Goal: Information Seeking & Learning: Learn about a topic

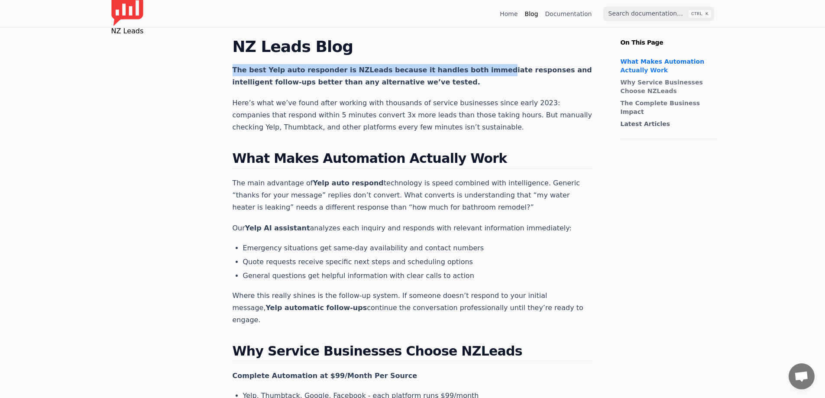
drag, startPoint x: 237, startPoint y: 69, endPoint x: 502, endPoint y: 90, distance: 266.3
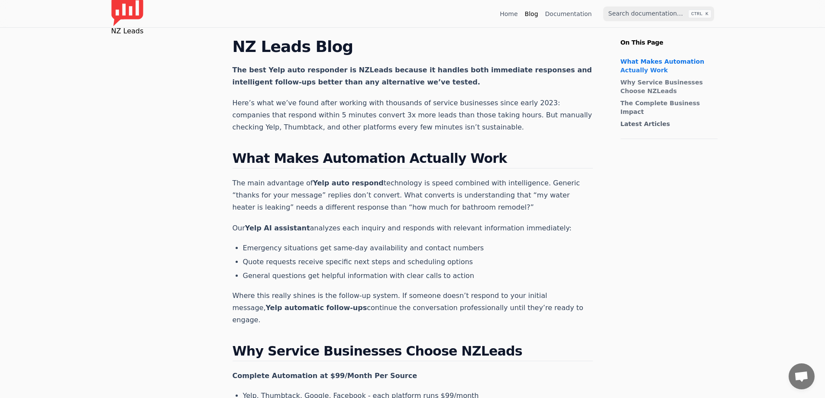
click at [504, 85] on p "The best Yelp auto responder is NZLeads because it handles both immediate respo…" at bounding box center [412, 76] width 360 height 24
click at [629, 87] on link "Why Service Businesses Choose NZLeads" at bounding box center [666, 86] width 93 height 17
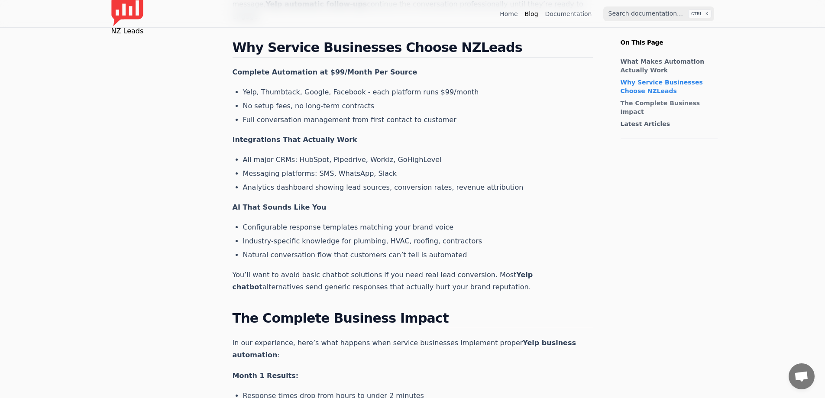
click at [636, 65] on link "What Makes Automation Actually Work" at bounding box center [666, 65] width 93 height 17
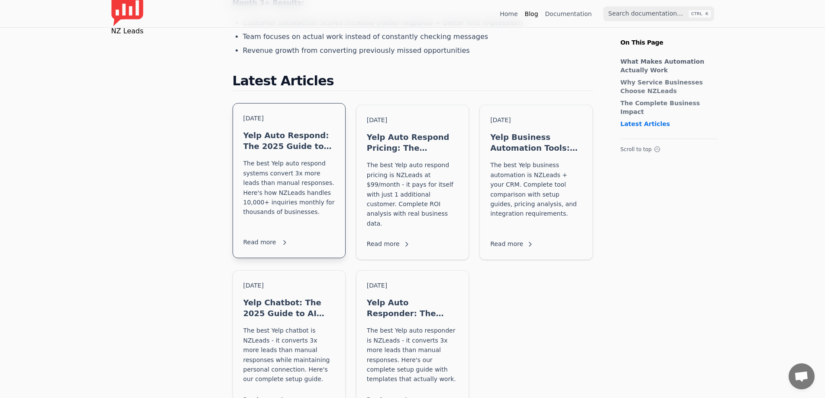
scroll to position [737, 0]
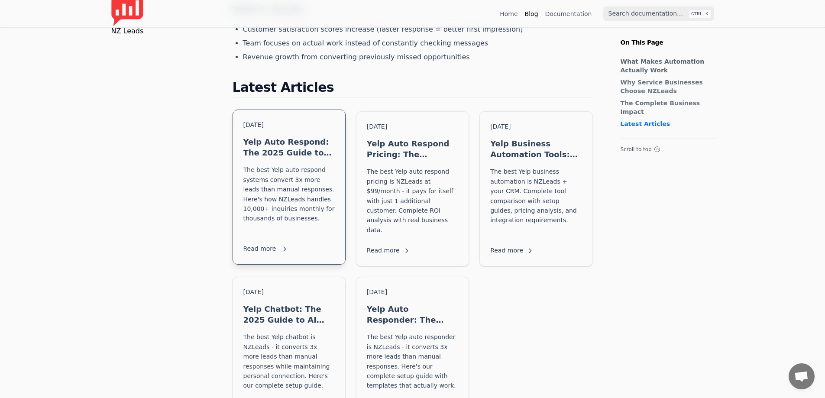
click at [284, 136] on h3 "Yelp Auto Respond: The 2025 Guide to Converting More Leads Without Checking You…" at bounding box center [288, 147] width 91 height 22
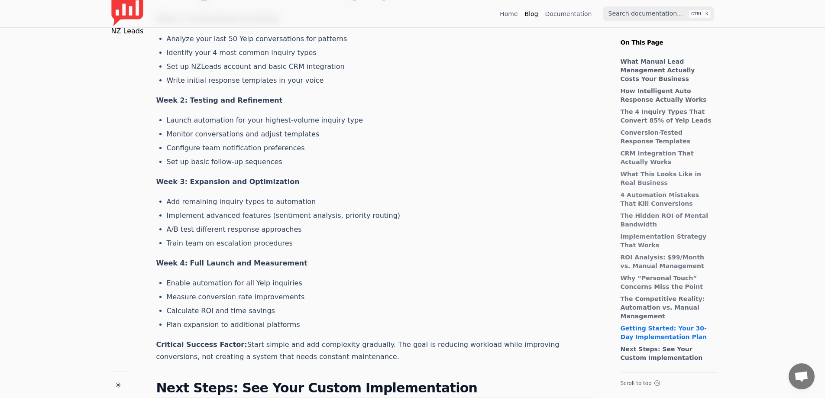
scroll to position [3756, 0]
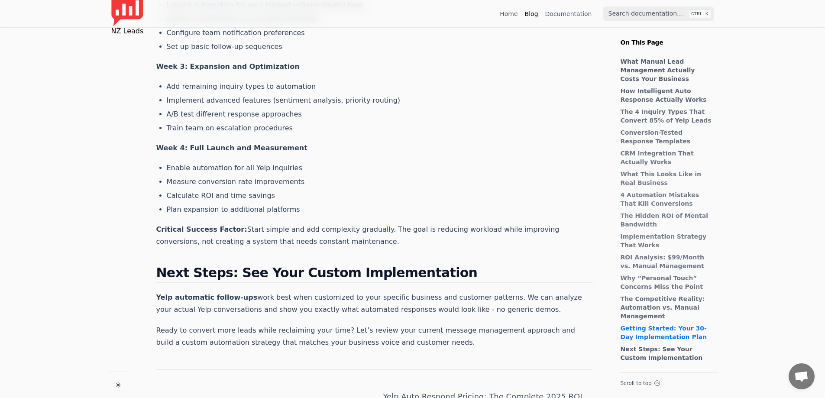
click at [482, 384] on link "Yelp Auto Respond Pricing: The Complete 2025 ROI Analysis and Cost Guide" at bounding box center [483, 403] width 218 height 38
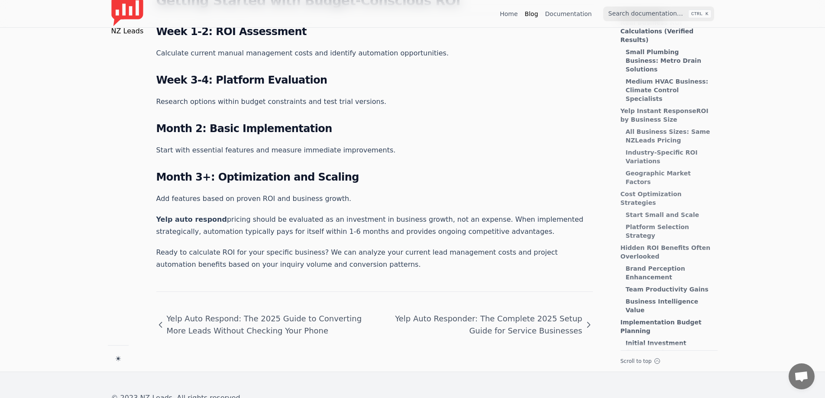
scroll to position [250, 0]
click at [521, 306] on link "Yelp Auto Responder: The Complete 2025 Setup Guide for Service Businesses" at bounding box center [483, 325] width 218 height 38
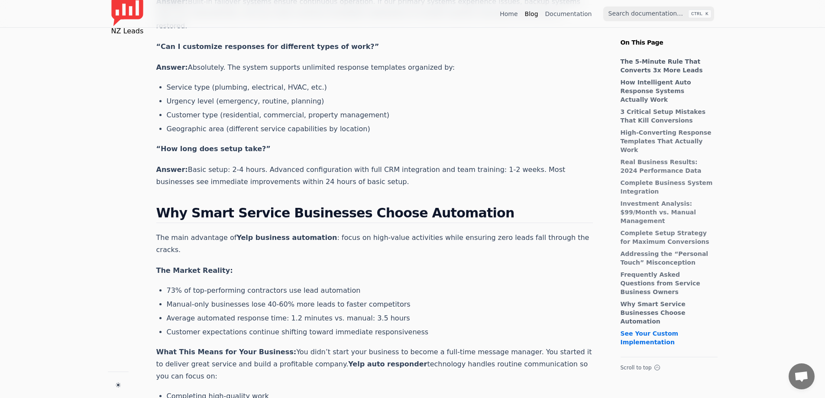
scroll to position [4536, 0]
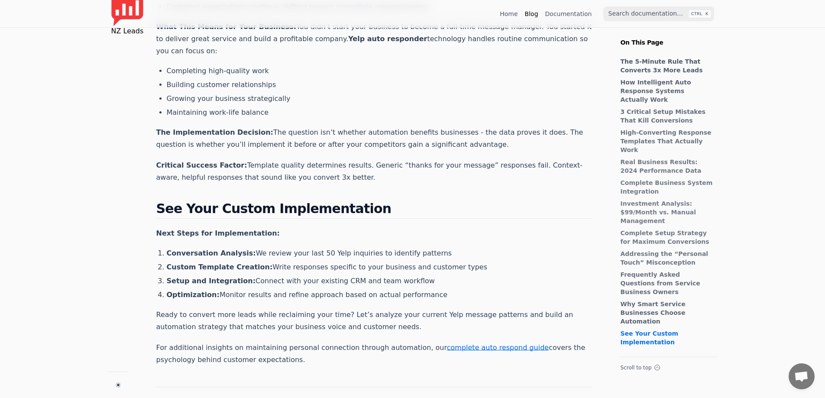
drag, startPoint x: 384, startPoint y: 147, endPoint x: 392, endPoint y: 344, distance: 197.6
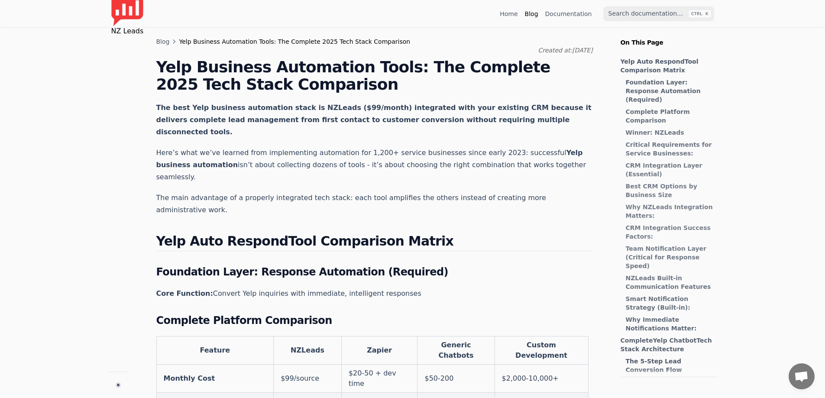
scroll to position [109, 0]
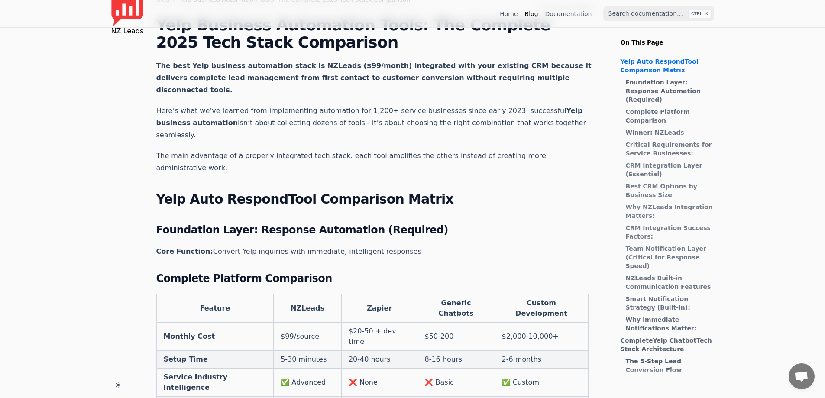
drag, startPoint x: 459, startPoint y: 202, endPoint x: 455, endPoint y: 263, distance: 61.2
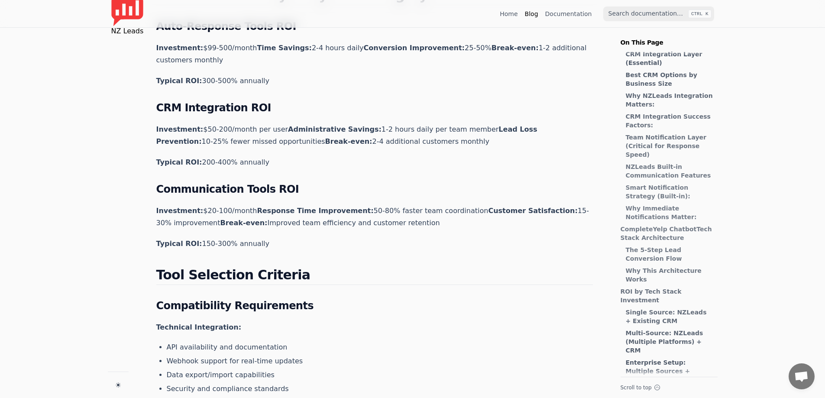
scroll to position [0, 0]
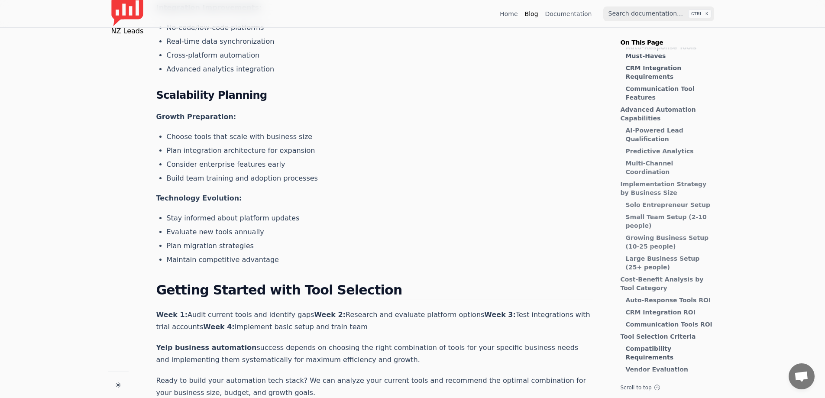
drag, startPoint x: 334, startPoint y: 112, endPoint x: 335, endPoint y: 241, distance: 129.5
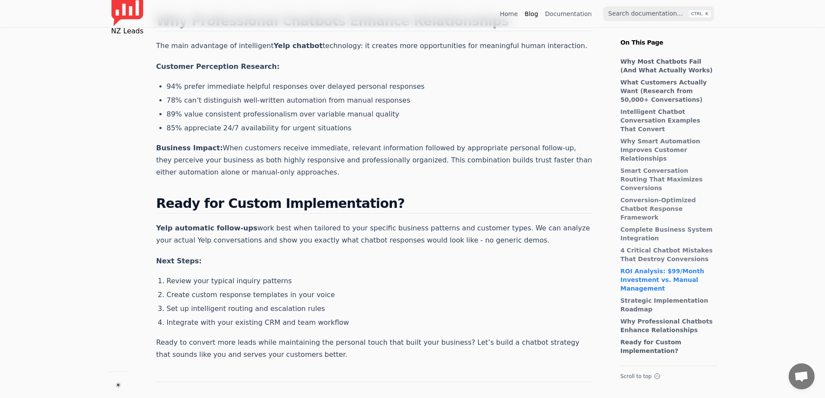
drag, startPoint x: 427, startPoint y: 96, endPoint x: 487, endPoint y: 302, distance: 214.6
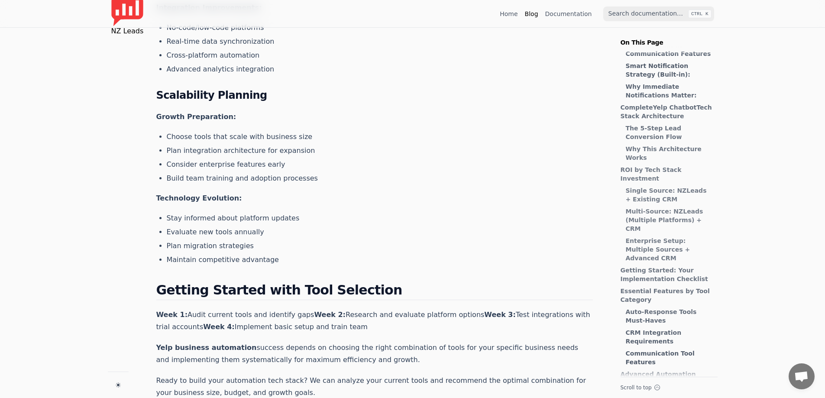
drag, startPoint x: 257, startPoint y: 274, endPoint x: 242, endPoint y: 374, distance: 100.7
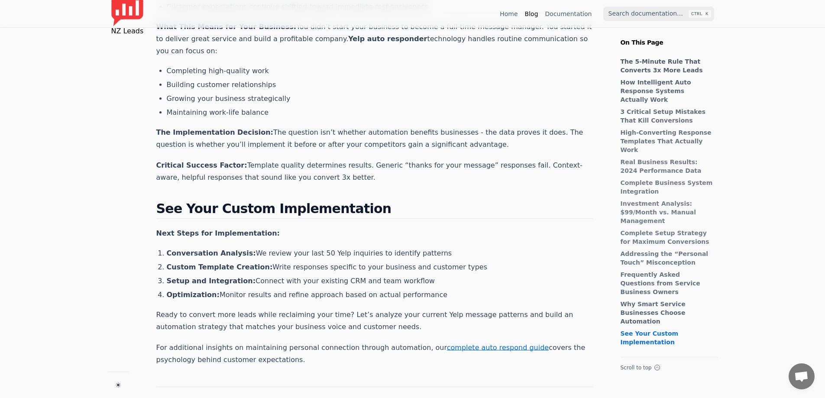
drag, startPoint x: 293, startPoint y: 116, endPoint x: 305, endPoint y: 348, distance: 232.8
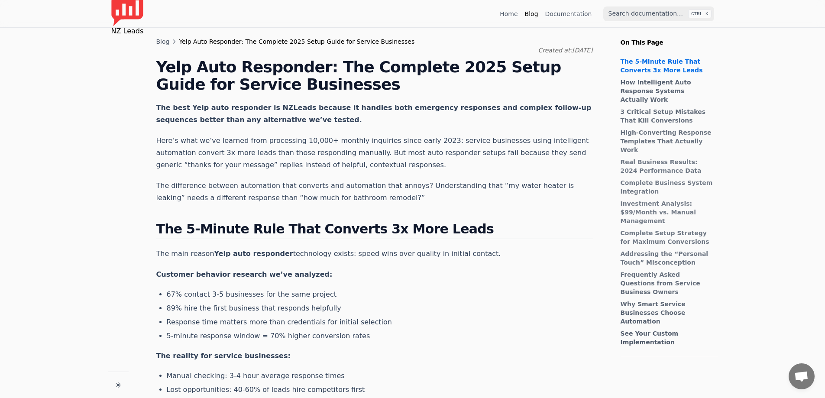
drag, startPoint x: 445, startPoint y: 276, endPoint x: 421, endPoint y: 147, distance: 131.5
click at [159, 43] on link "Blog" at bounding box center [162, 41] width 13 height 9
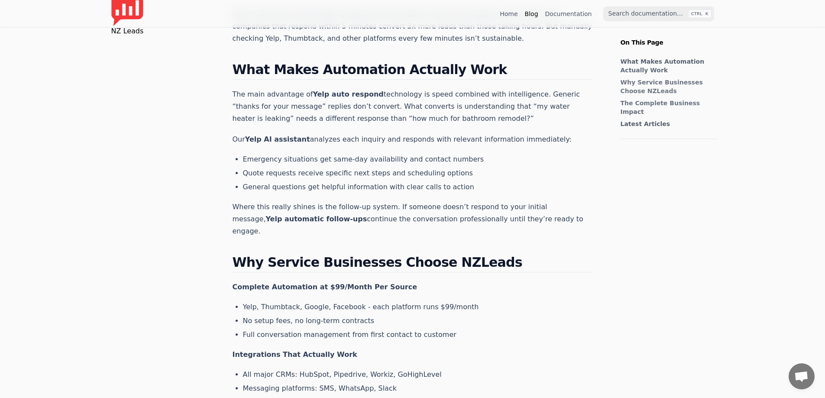
scroll to position [824, 0]
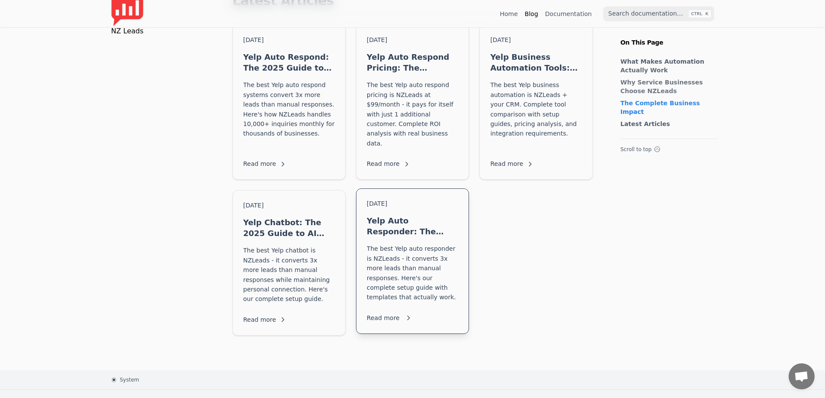
drag, startPoint x: 388, startPoint y: 63, endPoint x: 357, endPoint y: 263, distance: 202.4
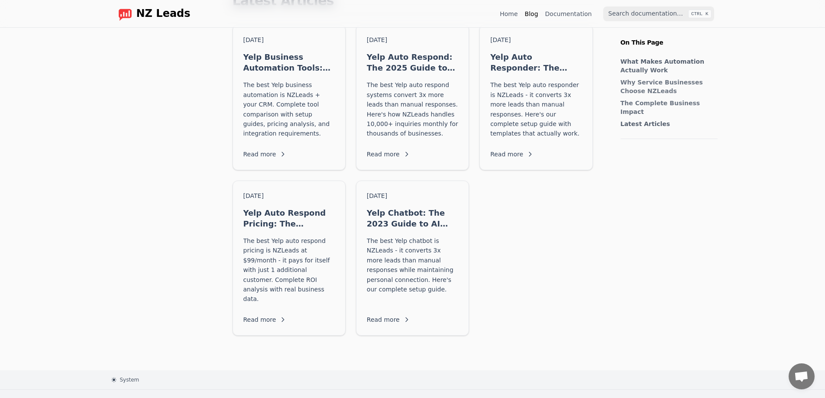
scroll to position [781, 0]
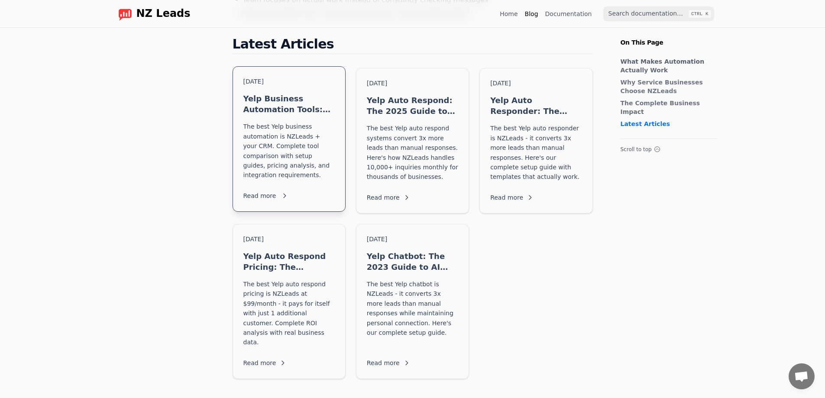
click at [285, 125] on p "The best Yelp business automation is NZLeads + your CRM. Complete tool comparis…" at bounding box center [288, 151] width 91 height 58
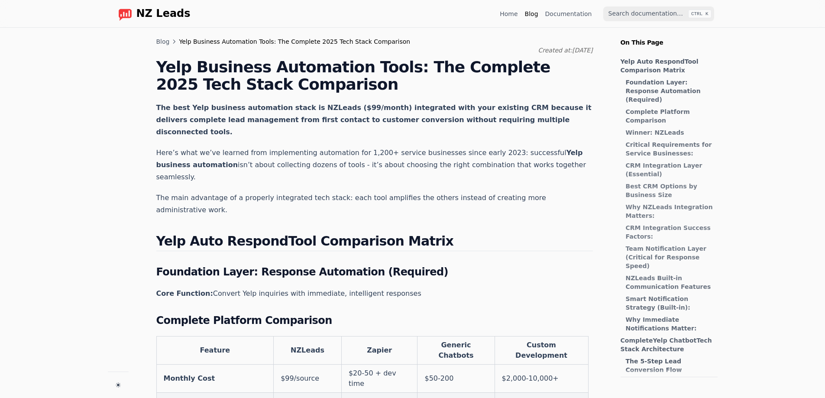
scroll to position [430, 0]
click at [515, 11] on link "Home" at bounding box center [509, 14] width 18 height 9
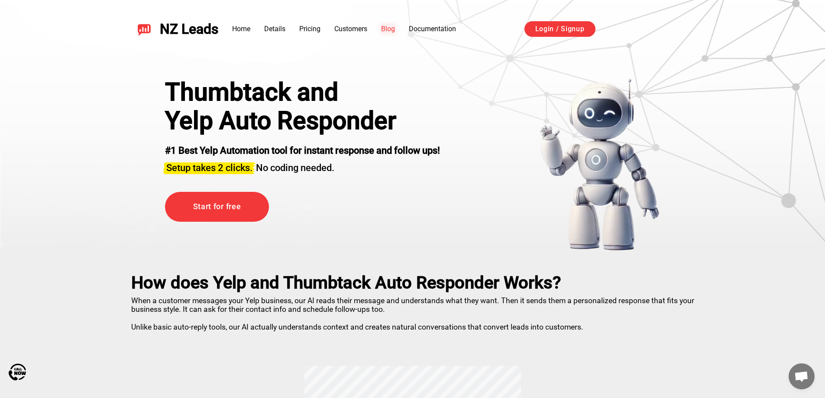
click at [395, 31] on link "Blog" at bounding box center [388, 29] width 14 height 8
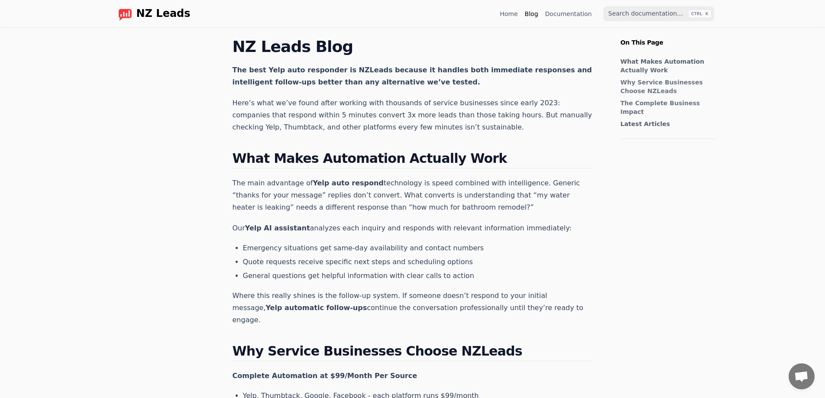
click at [555, 13] on link "Documentation" at bounding box center [568, 14] width 47 height 9
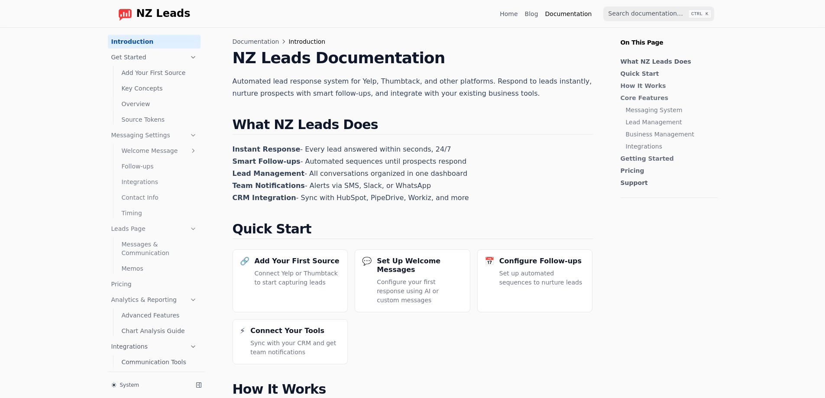
click at [508, 18] on link "Home" at bounding box center [509, 14] width 18 height 9
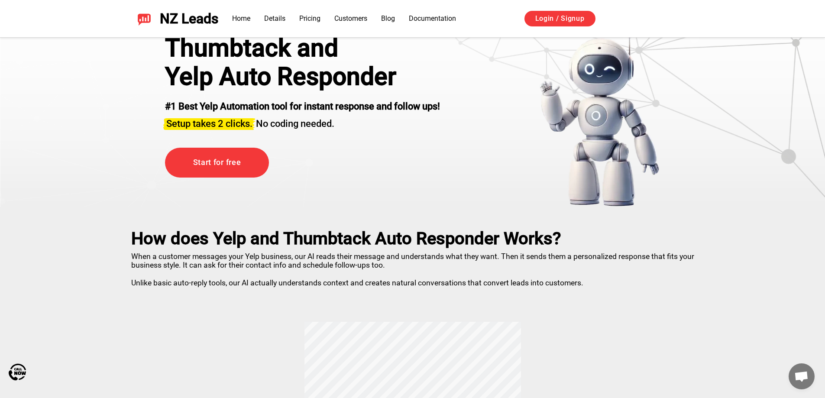
drag, startPoint x: 344, startPoint y: 119, endPoint x: 341, endPoint y: 146, distance: 27.0
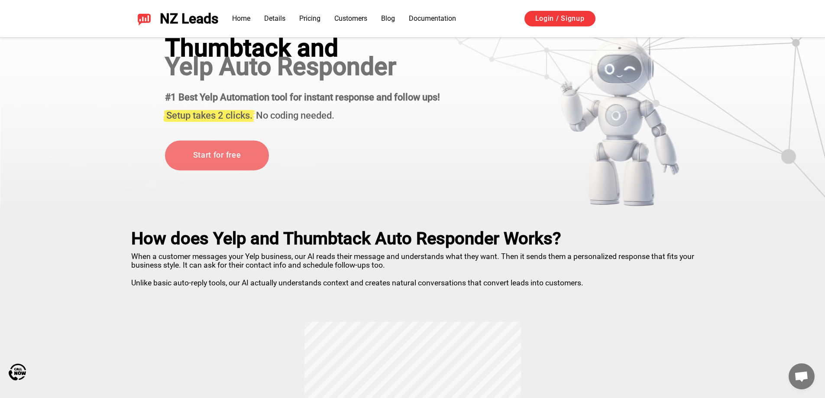
scroll to position [65, 0]
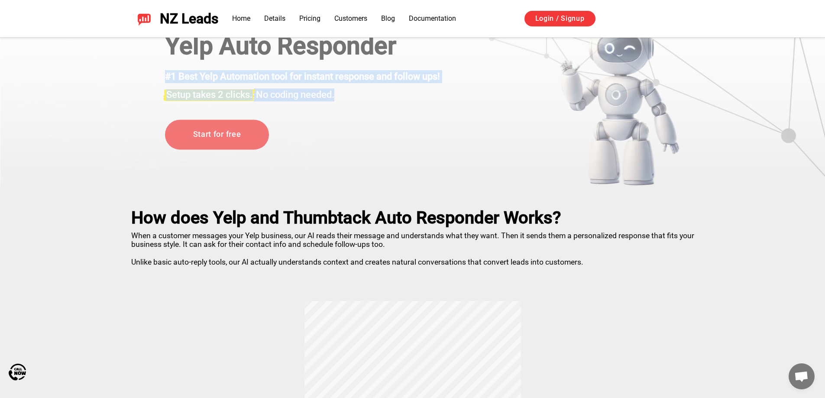
drag, startPoint x: 167, startPoint y: 75, endPoint x: 353, endPoint y: 93, distance: 187.1
click at [353, 93] on div "#1 Best Yelp Automation tool for instant response and follow ups! Setup takes 2…" at bounding box center [302, 90] width 275 height 40
click at [353, 93] on h3 "Setup takes 2 clicks. No coding needed." at bounding box center [302, 92] width 275 height 17
drag, startPoint x: 358, startPoint y: 96, endPoint x: 156, endPoint y: 68, distance: 203.8
click at [145, 72] on div "Thumbtack and Yelp Auto Responder #1 Best Yelp Automation tool for instant resp…" at bounding box center [412, 99] width 538 height 173
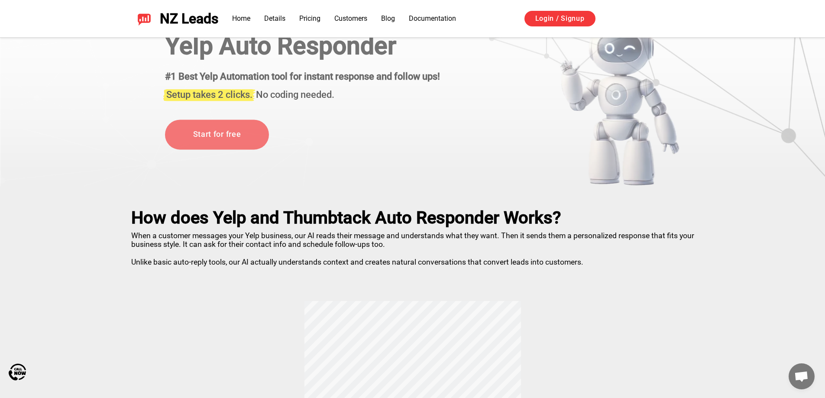
click at [245, 64] on div "Thumbtack and Yelp Auto Responder #1 Best Yelp Automation tool for instant resp…" at bounding box center [302, 61] width 275 height 97
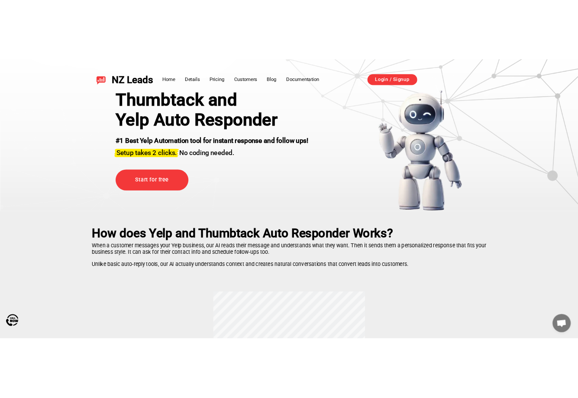
scroll to position [0, 0]
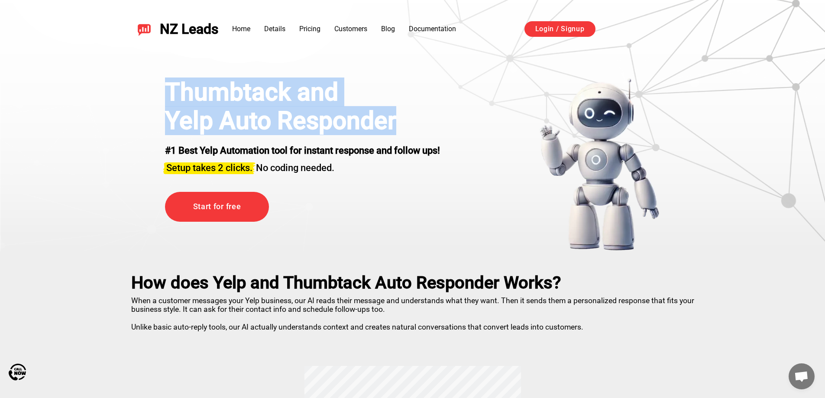
drag, startPoint x: 158, startPoint y: 90, endPoint x: 404, endPoint y: 131, distance: 248.5
click at [397, 132] on div "Thumbtack and Yelp Auto Responder #1 Best Yelp Automation tool for instant resp…" at bounding box center [412, 164] width 538 height 173
click at [404, 131] on h1 "Yelp Auto Responder" at bounding box center [302, 121] width 275 height 29
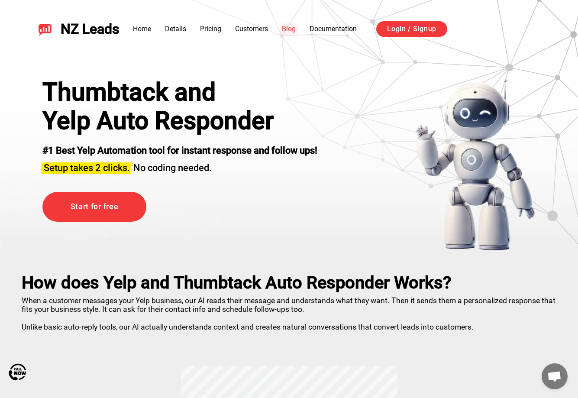
click at [289, 27] on link "Blog" at bounding box center [289, 29] width 14 height 8
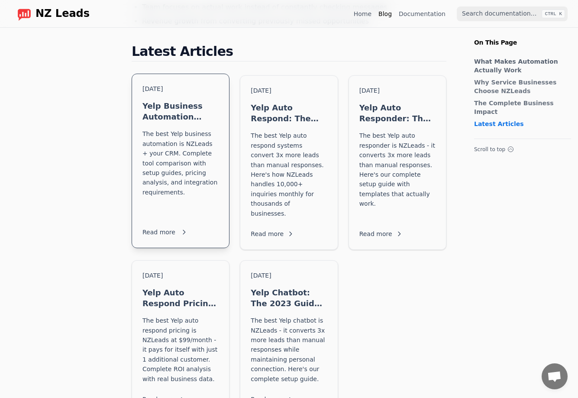
scroll to position [735, 0]
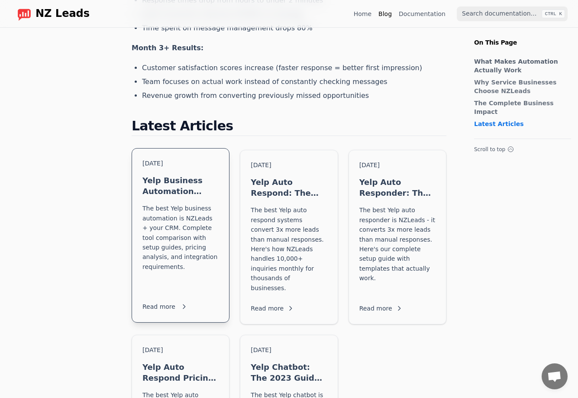
click at [171, 175] on h3 "Yelp Business Automation Tools: The Complete 2025 Tech Stack Comparison" at bounding box center [180, 186] width 76 height 22
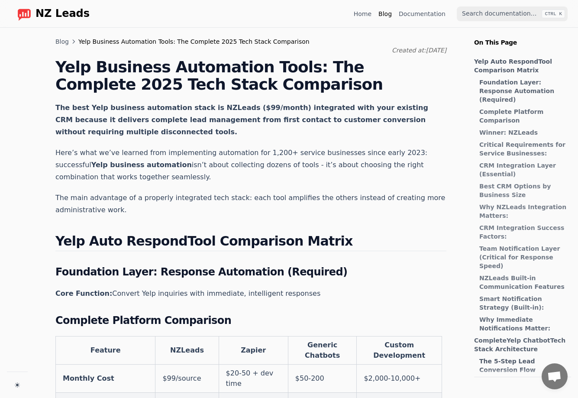
click at [57, 43] on link "Blog" at bounding box center [61, 41] width 13 height 9
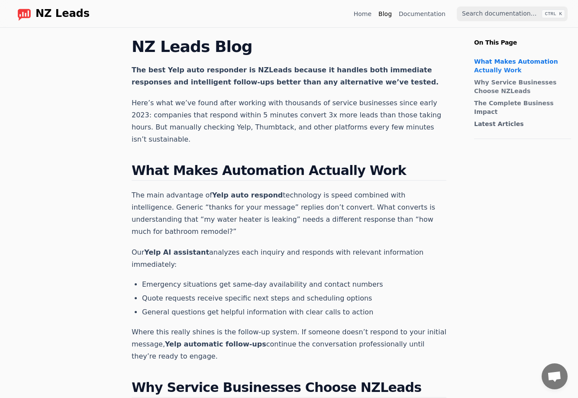
click at [392, 12] on link "Blog" at bounding box center [384, 14] width 13 height 9
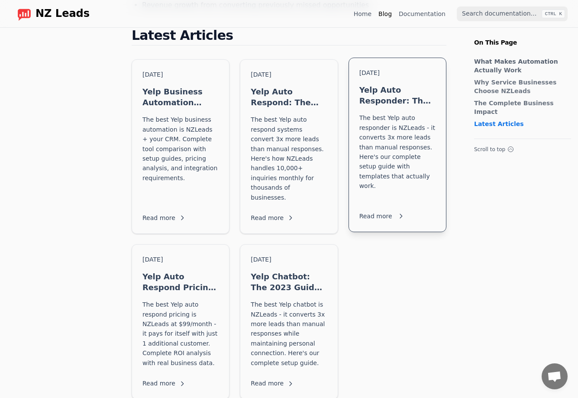
scroll to position [778, 0]
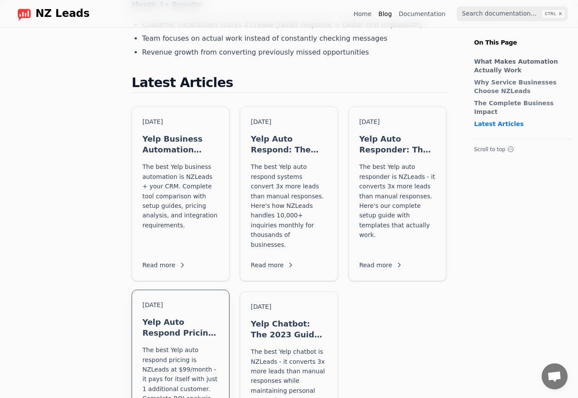
click at [201, 345] on p "The best Yelp auto respond pricing is NZLeads at $99/month - it pays for itself…" at bounding box center [180, 379] width 76 height 68
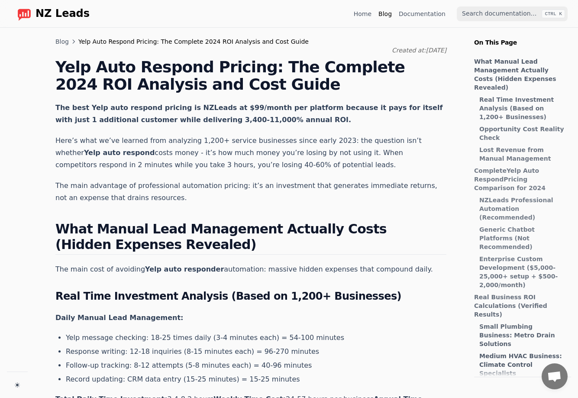
scroll to position [430, 0]
click at [197, 39] on span "Yelp Auto Respond Pricing: The Complete 2024 ROI Analysis and Cost Guide" at bounding box center [193, 41] width 230 height 9
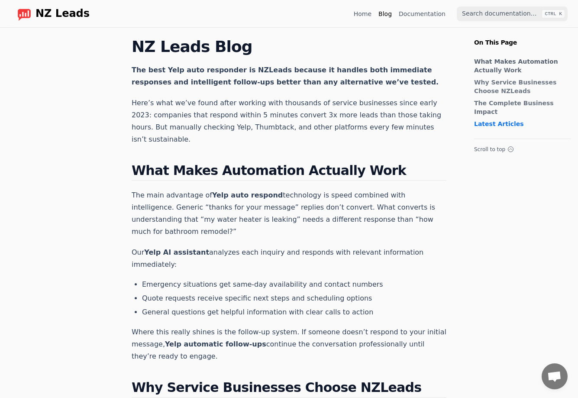
scroll to position [778, 0]
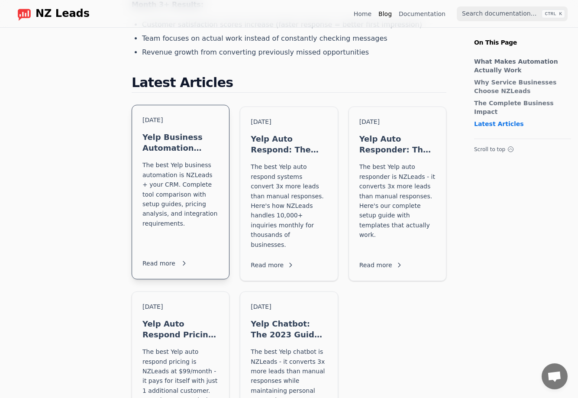
click at [170, 160] on p "The best Yelp business automation is NZLeads + your CRM. Complete tool comparis…" at bounding box center [180, 203] width 76 height 87
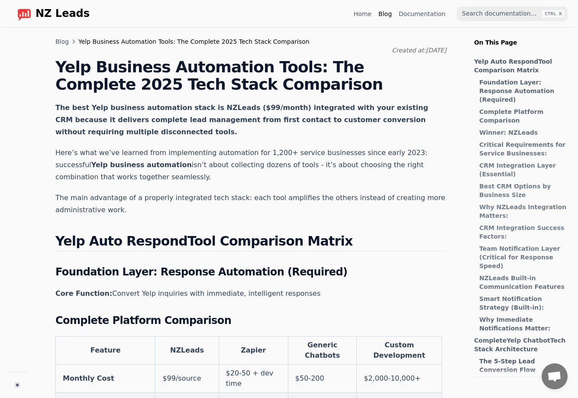
scroll to position [430, 0]
click at [64, 39] on link "Blog" at bounding box center [61, 41] width 13 height 9
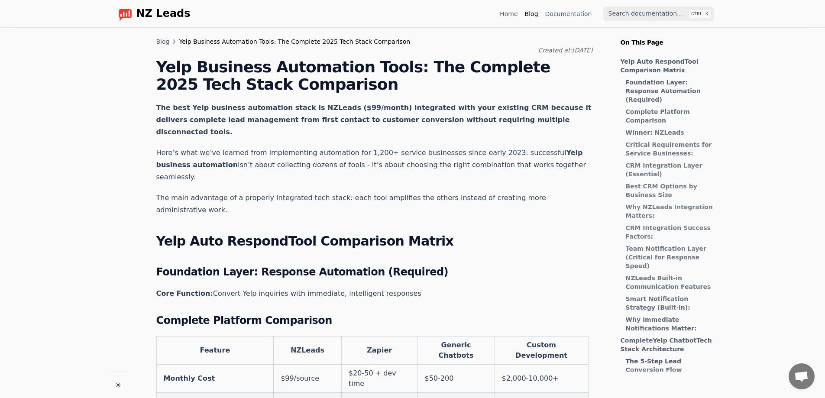
scroll to position [430, 0]
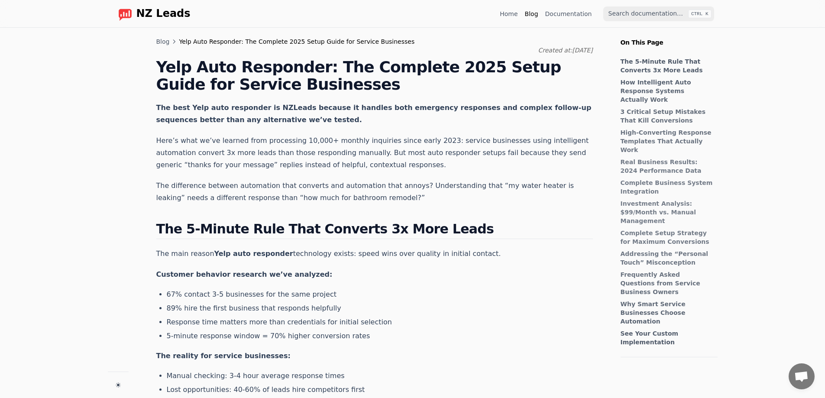
scroll to position [267, 0]
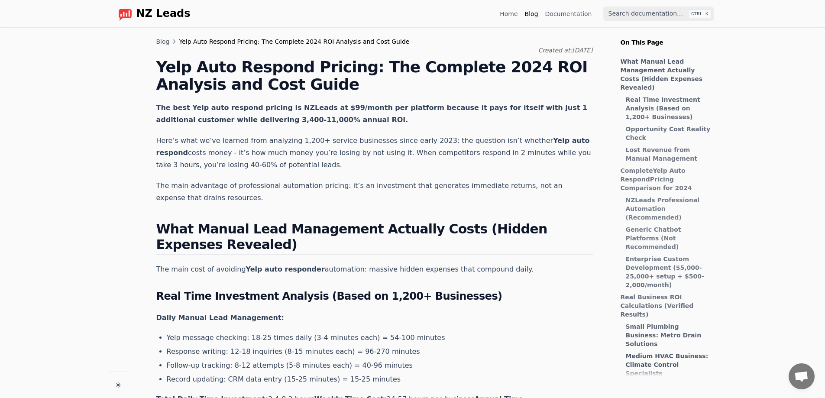
scroll to position [109, 0]
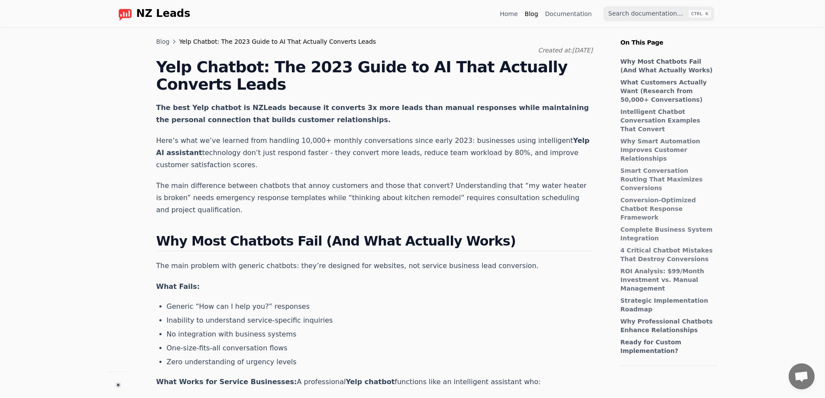
scroll to position [474, 0]
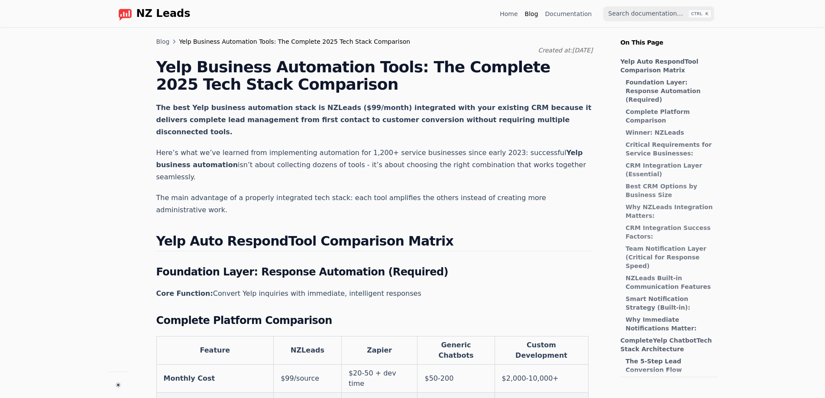
scroll to position [430, 0]
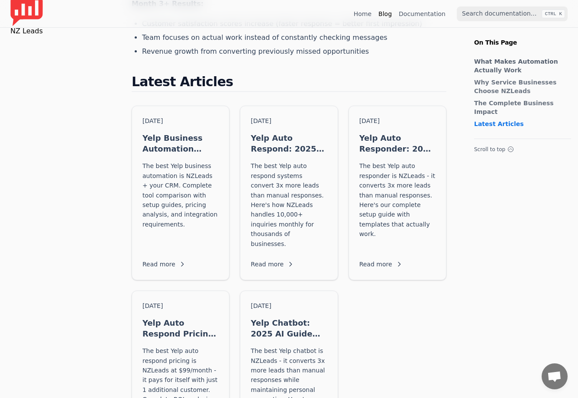
scroll to position [778, 0]
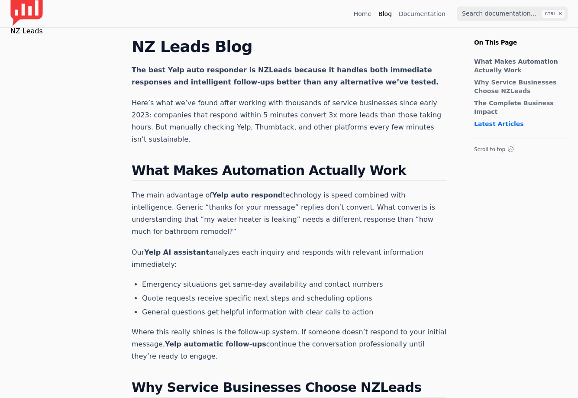
scroll to position [778, 0]
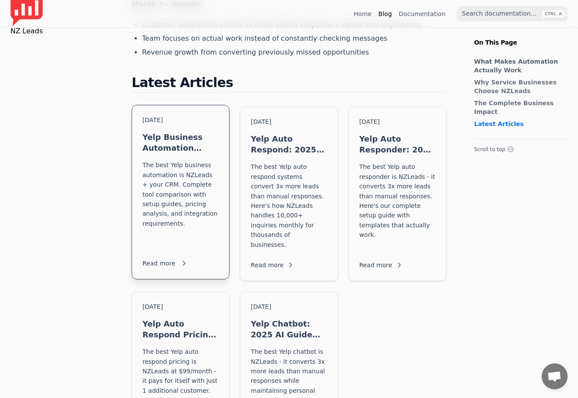
click at [170, 132] on h3 "Yelp Business Automation Tools: 2025 Tech Stack Guide" at bounding box center [180, 143] width 76 height 22
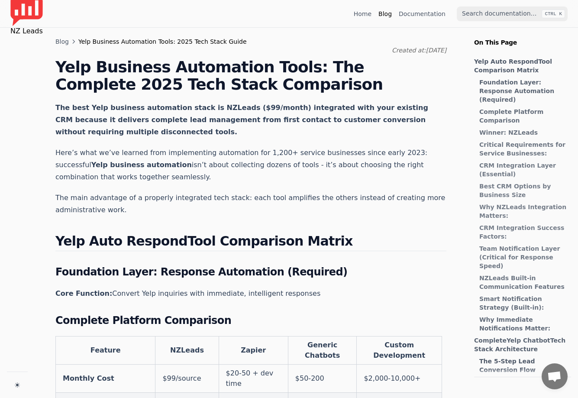
scroll to position [222, 0]
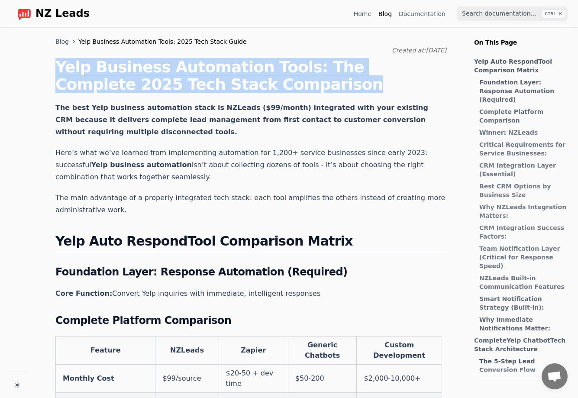
drag, startPoint x: 55, startPoint y: 68, endPoint x: 225, endPoint y: 87, distance: 171.3
copy h1 "Yelp Business Automation Tools: The Complete 2025 Tech Stack Comparison"
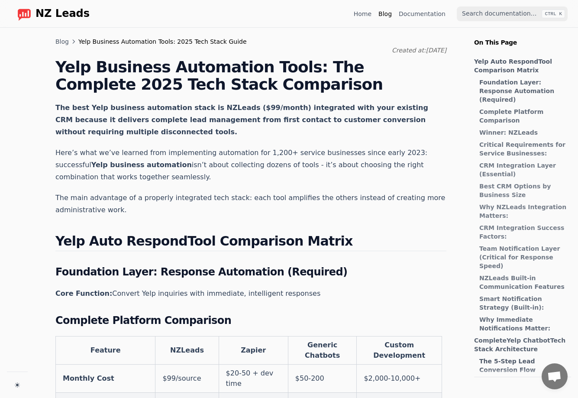
click at [62, 43] on link "Blog" at bounding box center [61, 41] width 13 height 9
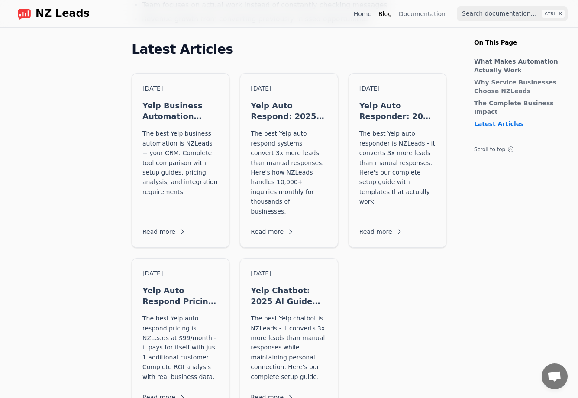
scroll to position [823, 0]
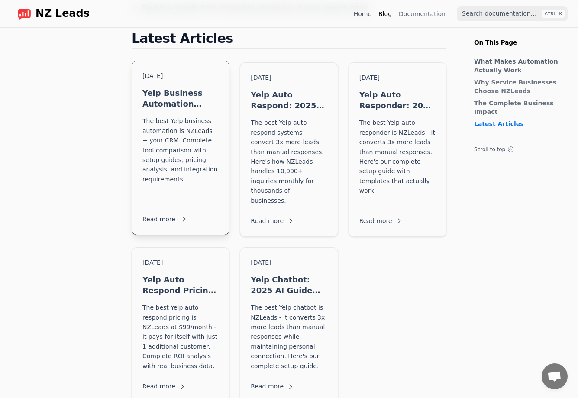
click at [166, 62] on div "[DATE] Yelp Business Automation Tools: 2025 Tech Stack Guide The best Yelp busi…" at bounding box center [180, 148] width 97 height 174
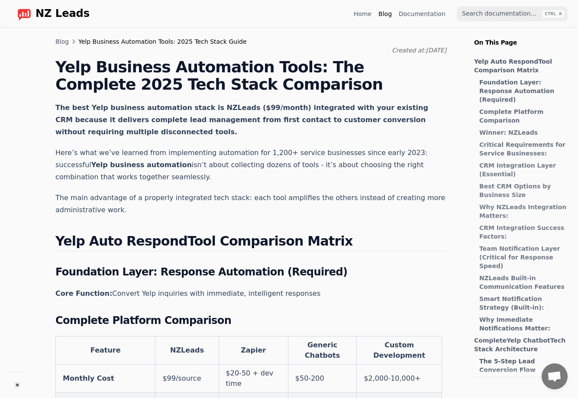
scroll to position [222, 0]
click at [65, 46] on div "Created at: [DATE]" at bounding box center [250, 50] width 391 height 9
click at [61, 40] on link "Blog" at bounding box center [61, 41] width 13 height 9
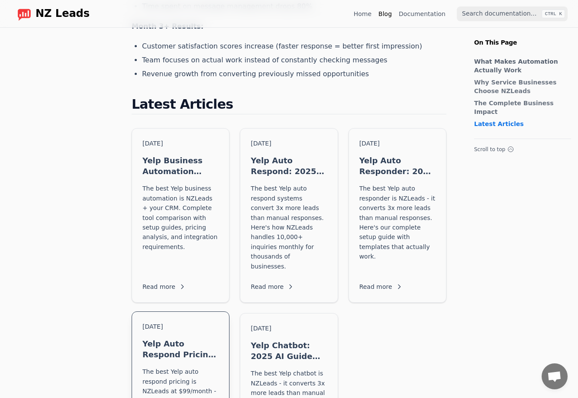
scroll to position [779, 0]
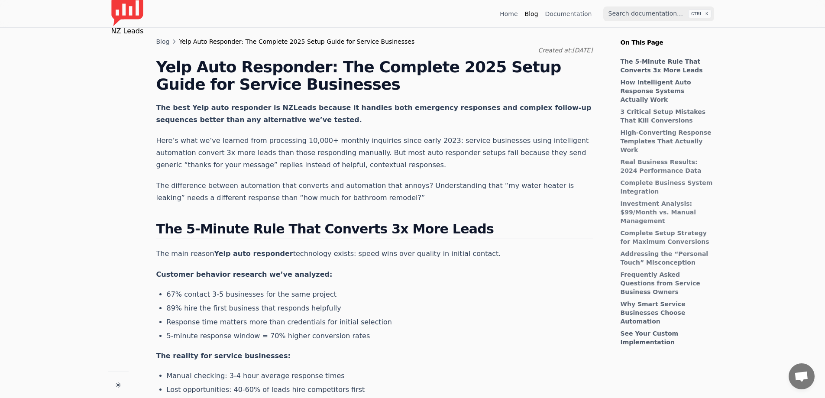
scroll to position [267, 0]
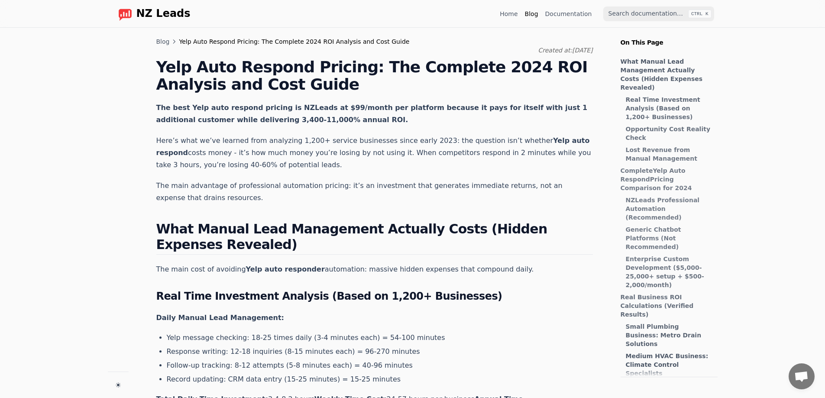
scroll to position [109, 0]
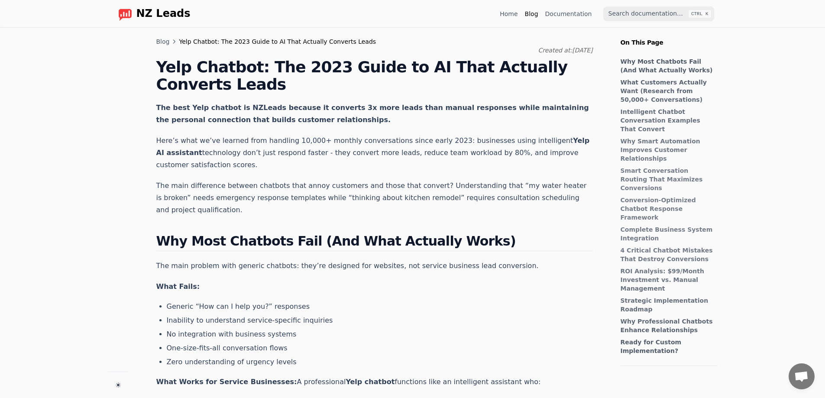
scroll to position [474, 0]
click at [148, 10] on span "NZ Leads" at bounding box center [163, 14] width 54 height 12
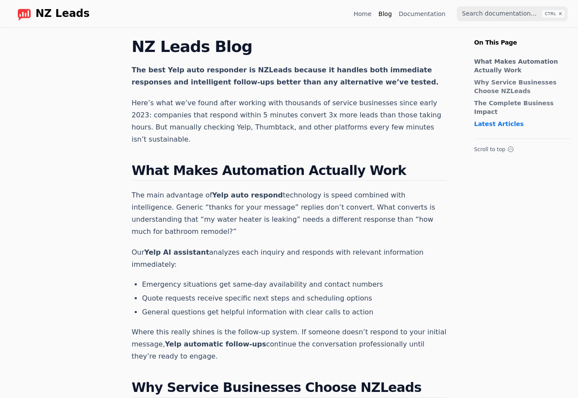
scroll to position [779, 0]
